Goal: Task Accomplishment & Management: Manage account settings

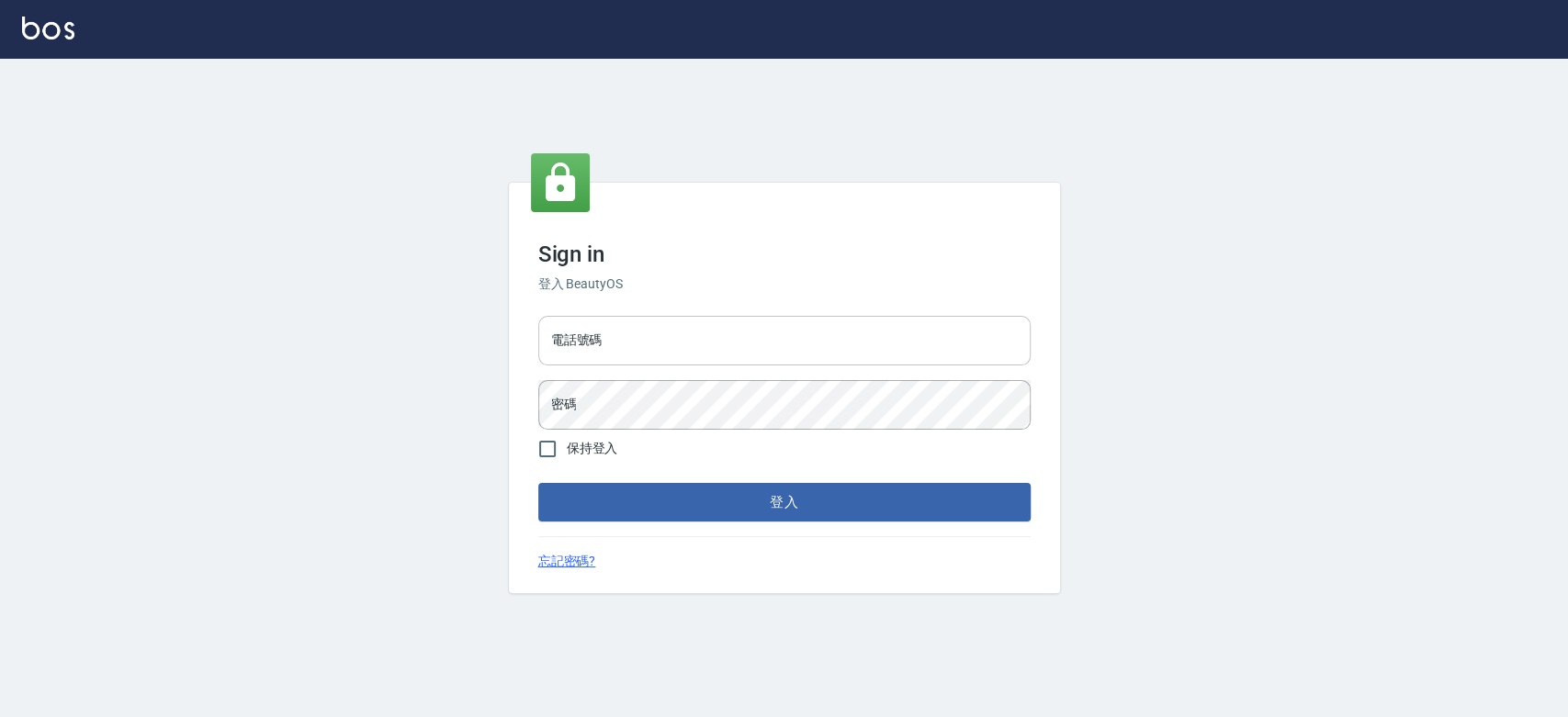
click at [685, 347] on input "電話號碼" at bounding box center [784, 340] width 492 height 49
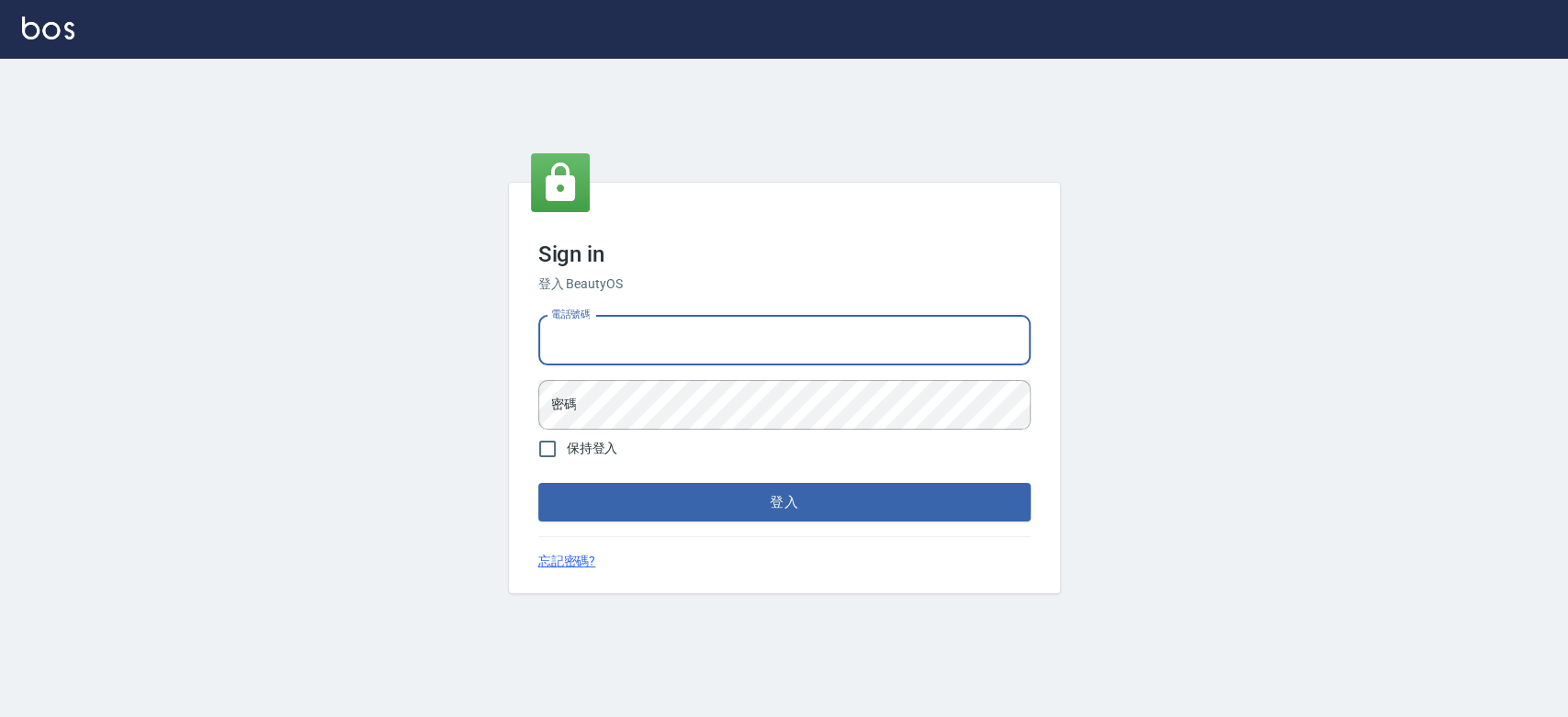
type input "0934059584"
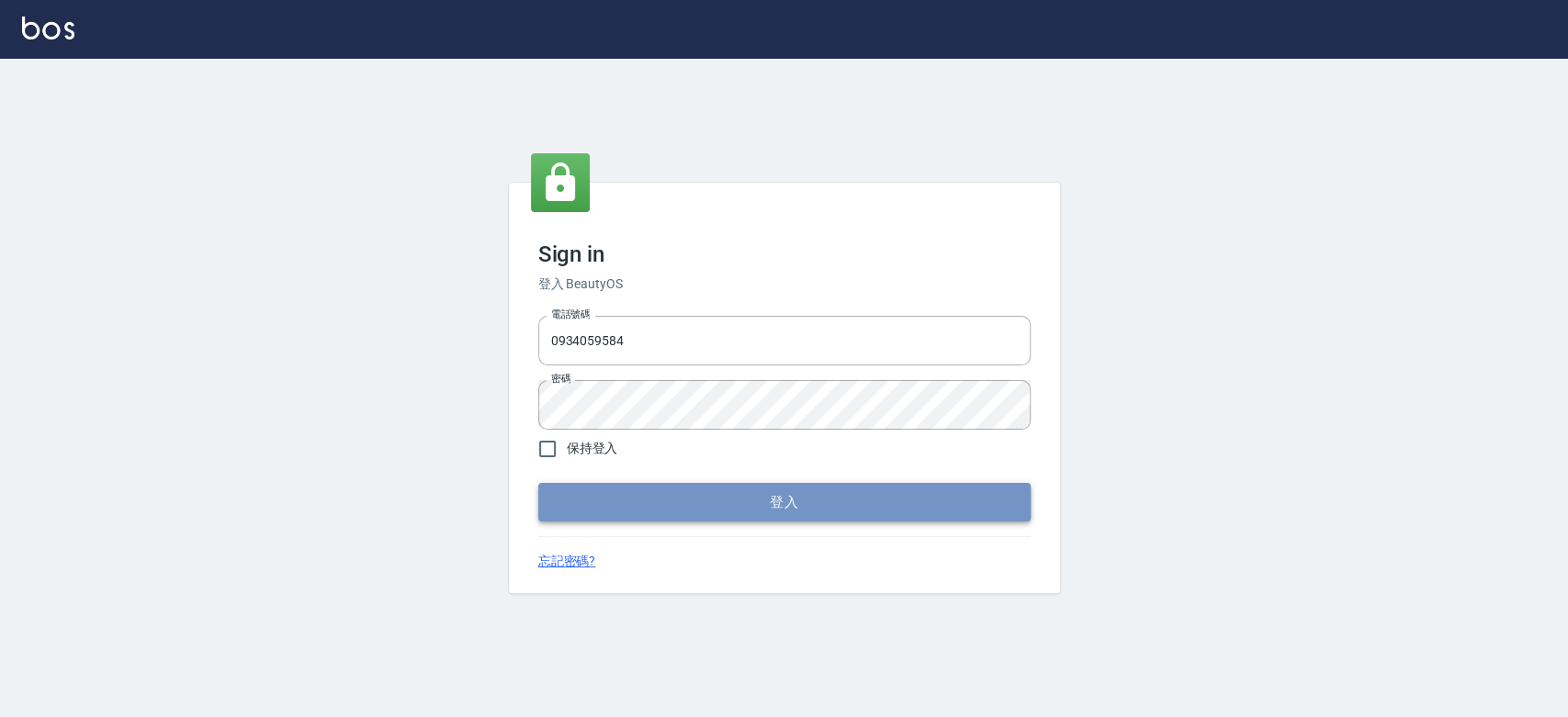
click at [712, 498] on button "登入" at bounding box center [784, 502] width 492 height 39
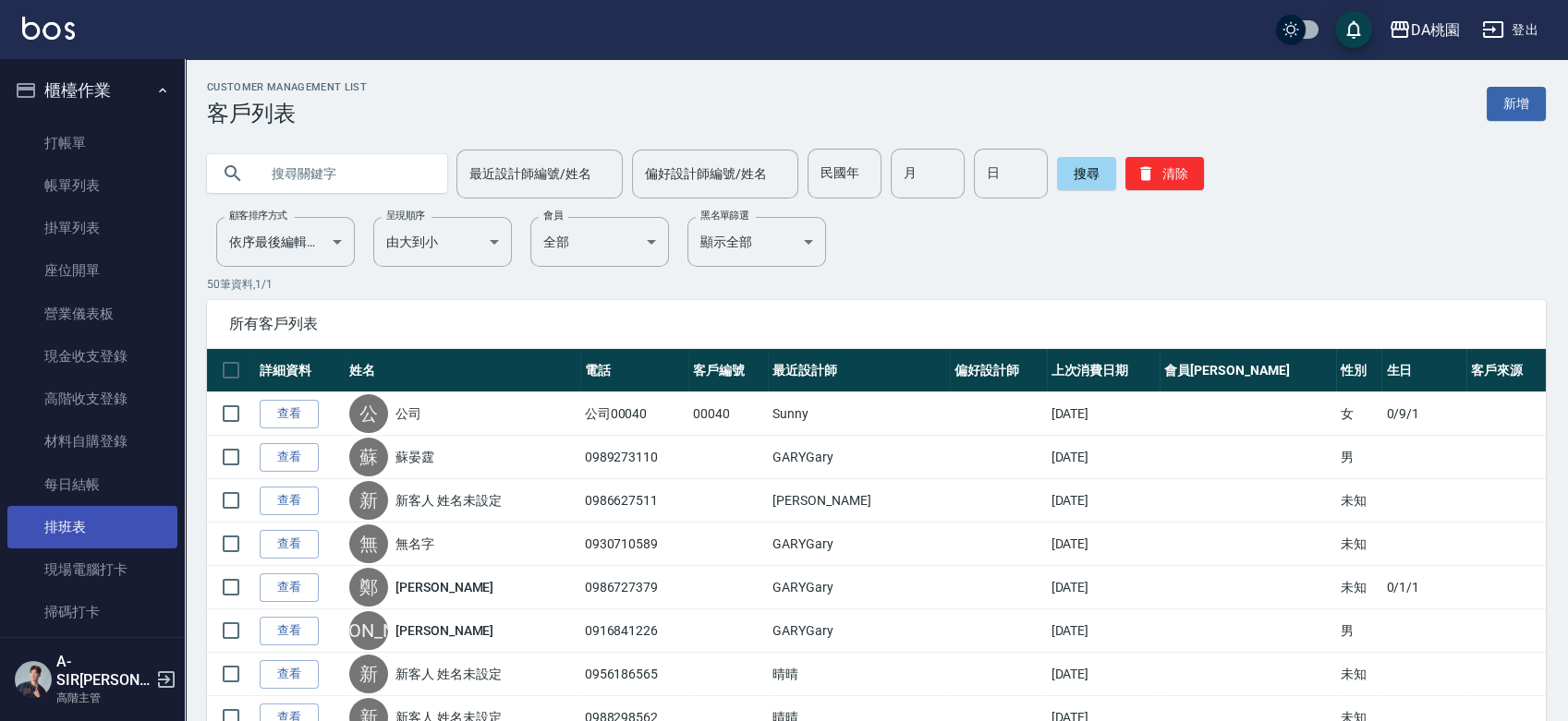
click at [67, 516] on link "排班表" at bounding box center [93, 527] width 170 height 43
